Goal: Entertainment & Leisure: Consume media (video, audio)

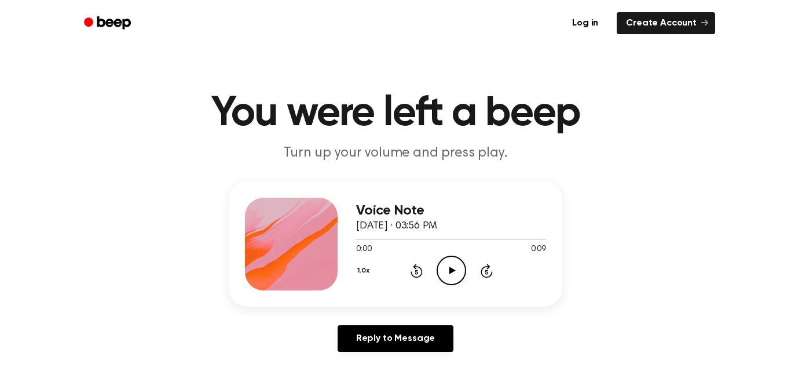
click at [450, 274] on icon "Play Audio" at bounding box center [452, 270] width 30 height 30
drag, startPoint x: 499, startPoint y: 226, endPoint x: 364, endPoint y: 228, distance: 135.0
click at [364, 228] on div "Voice Note September 21, 2022 · 03:56 PM" at bounding box center [451, 218] width 190 height 31
click at [465, 182] on div "Voice Note September 21, 2022 · 03:56 PM 0:02 0:09 Your browser does not suppor…" at bounding box center [396, 243] width 334 height 125
click at [447, 268] on icon "Play Audio" at bounding box center [452, 270] width 30 height 30
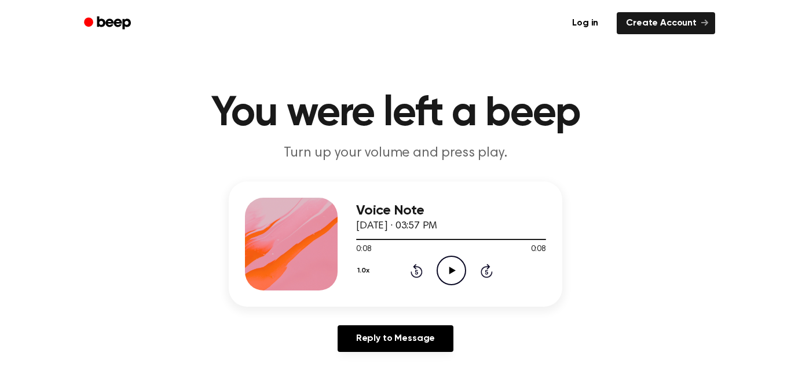
click at [444, 277] on icon "Play Audio" at bounding box center [452, 270] width 30 height 30
click at [441, 266] on icon "Play Audio" at bounding box center [452, 270] width 30 height 30
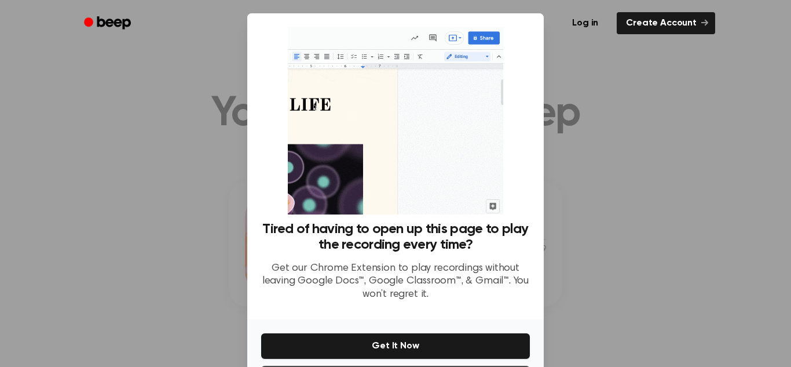
scroll to position [10, 0]
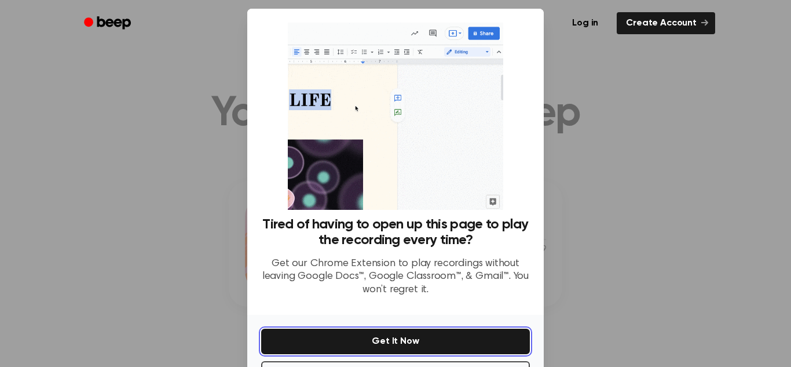
click at [470, 343] on button "Get It Now" at bounding box center [395, 340] width 269 height 25
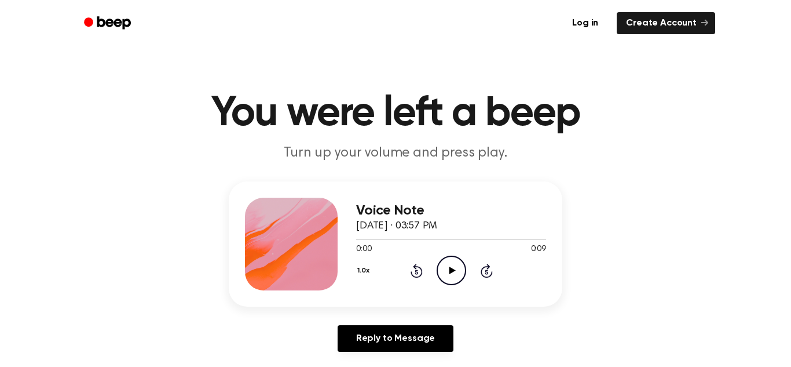
click at [444, 273] on icon "Play Audio" at bounding box center [452, 270] width 30 height 30
click at [414, 275] on icon "Rewind 5 seconds" at bounding box center [416, 270] width 13 height 15
click at [414, 273] on icon "Rewind 5 seconds" at bounding box center [416, 270] width 13 height 15
click at [437, 280] on icon "Play Audio" at bounding box center [452, 270] width 30 height 30
click at [446, 276] on icon "Play Audio" at bounding box center [452, 270] width 30 height 30
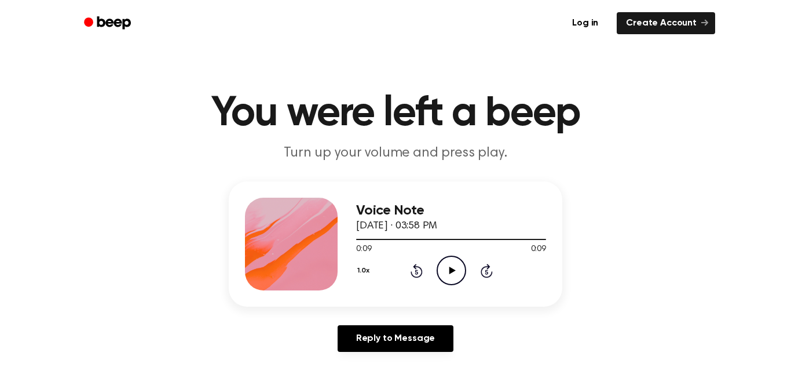
click at [437, 272] on icon "Play Audio" at bounding box center [452, 270] width 30 height 30
